Goal: Information Seeking & Learning: Find specific page/section

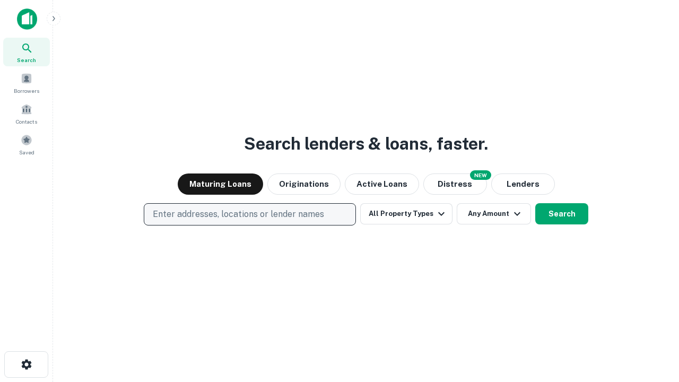
click at [249, 214] on p "Enter addresses, locations or lender names" at bounding box center [238, 214] width 171 height 13
type input "**********"
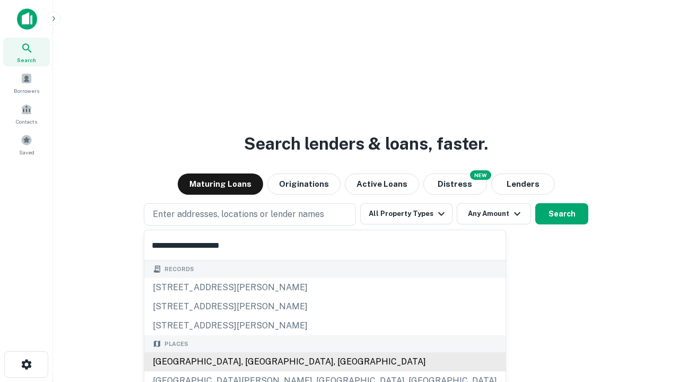
click at [254, 362] on div "[GEOGRAPHIC_DATA], [GEOGRAPHIC_DATA], [GEOGRAPHIC_DATA]" at bounding box center [324, 361] width 361 height 19
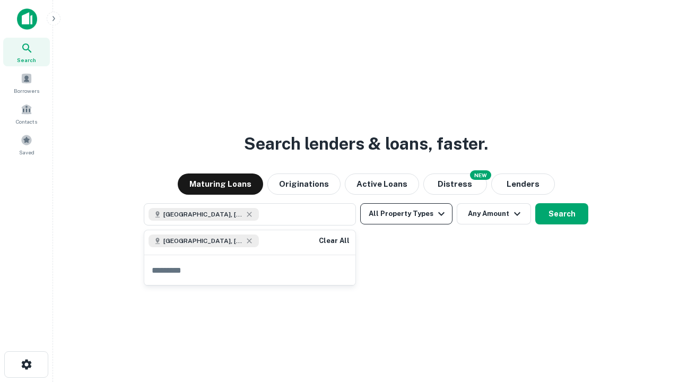
click at [406, 214] on button "All Property Types" at bounding box center [406, 213] width 92 height 21
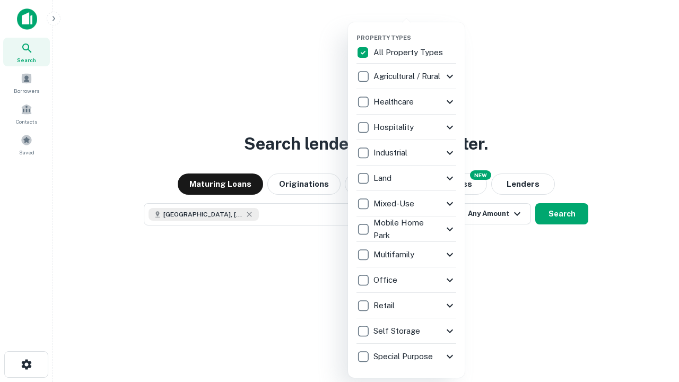
click at [415, 31] on button "button" at bounding box center [414, 31] width 117 height 1
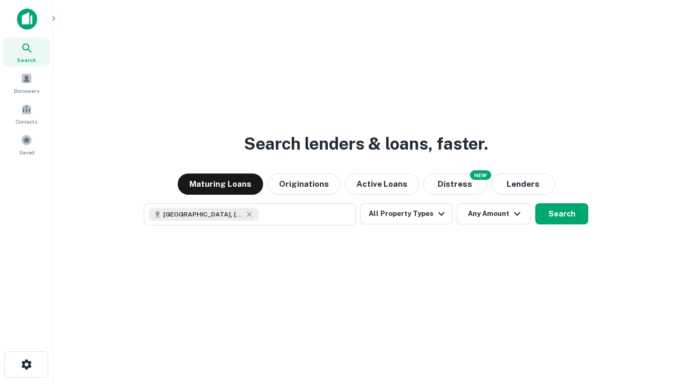
scroll to position [17, 0]
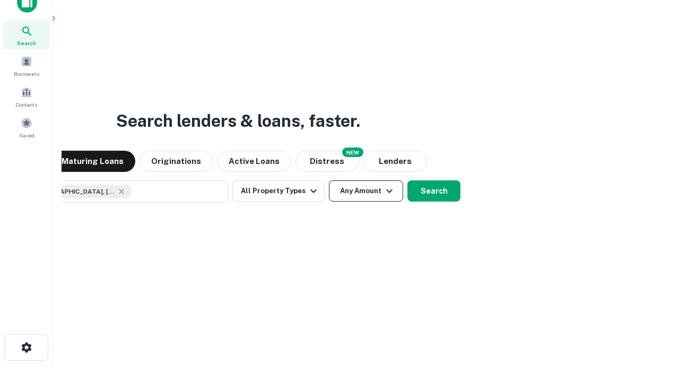
click at [329, 180] on button "Any Amount" at bounding box center [366, 190] width 74 height 21
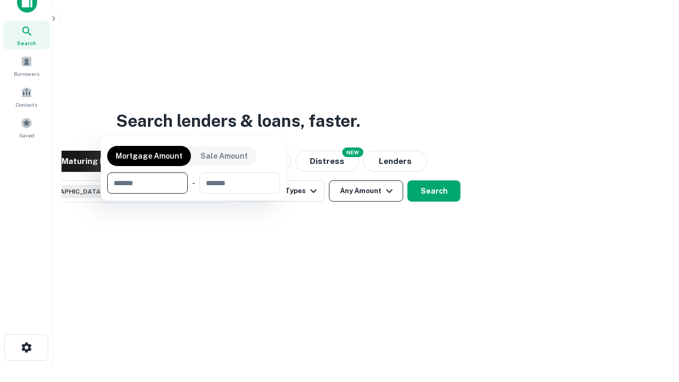
scroll to position [76, 300]
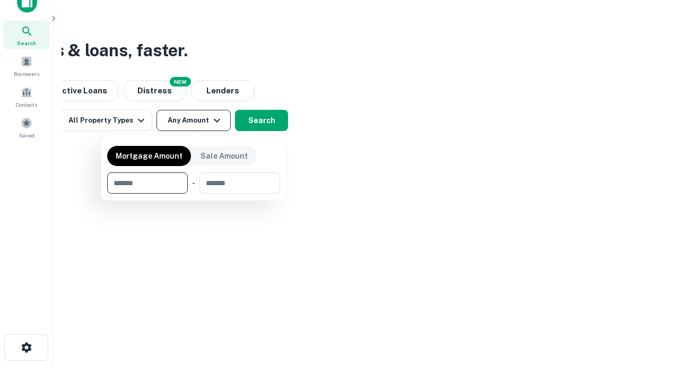
type input "*******"
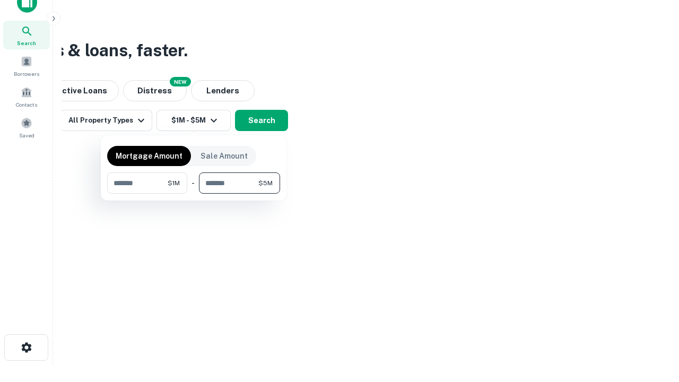
type input "*******"
click at [194, 194] on button "button" at bounding box center [193, 194] width 173 height 1
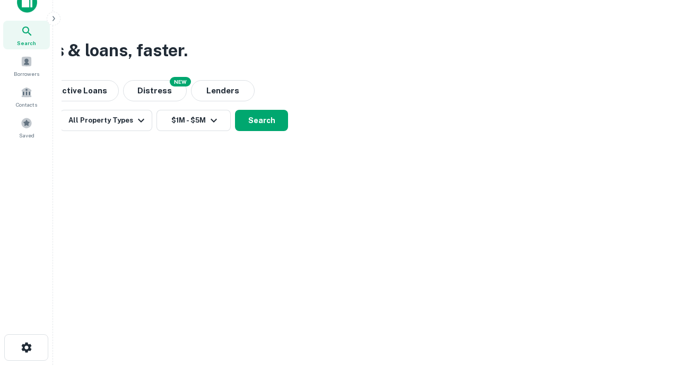
scroll to position [17, 0]
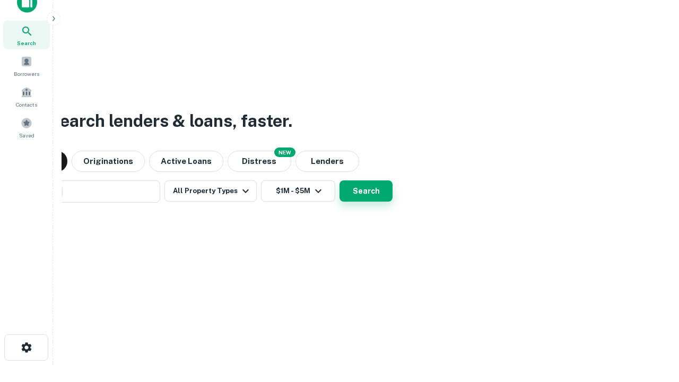
click at [339, 180] on button "Search" at bounding box center [365, 190] width 53 height 21
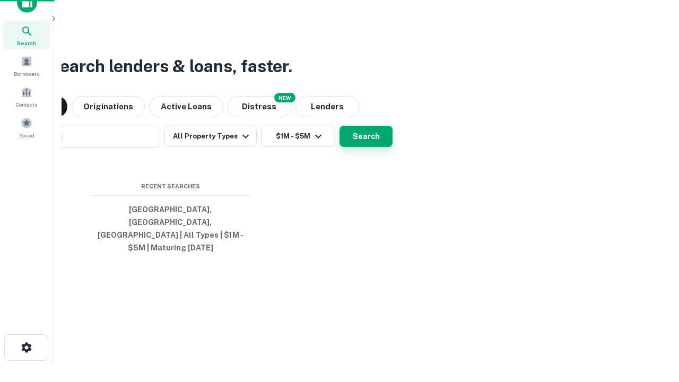
scroll to position [34, 300]
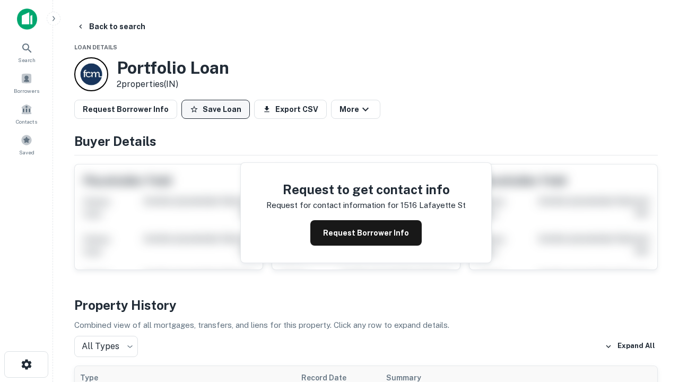
click at [215, 109] on button "Save Loan" at bounding box center [215, 109] width 68 height 19
click at [218, 109] on button "Save Loan" at bounding box center [215, 109] width 68 height 19
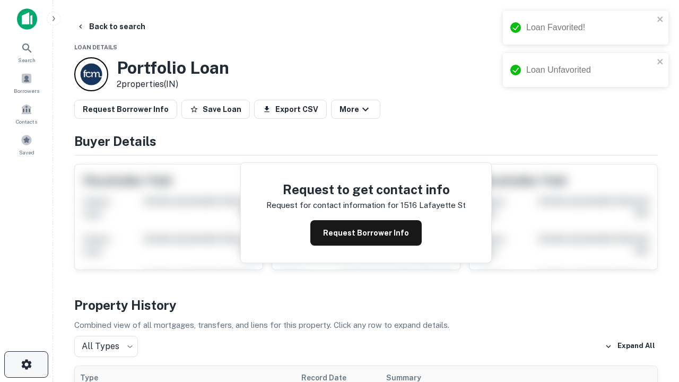
click at [26, 364] on icon "button" at bounding box center [26, 364] width 13 height 13
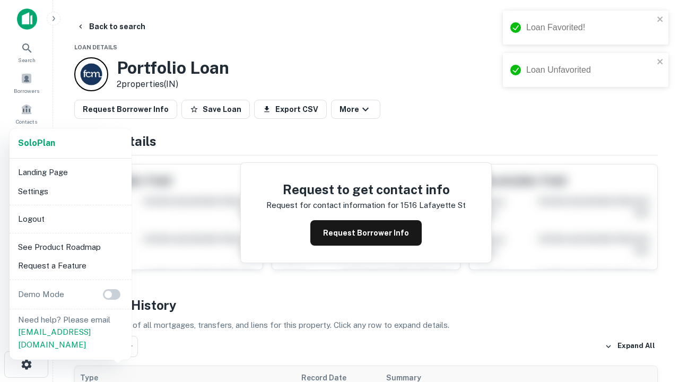
click at [70, 219] on li "Logout" at bounding box center [70, 218] width 113 height 19
